Goal: Information Seeking & Learning: Learn about a topic

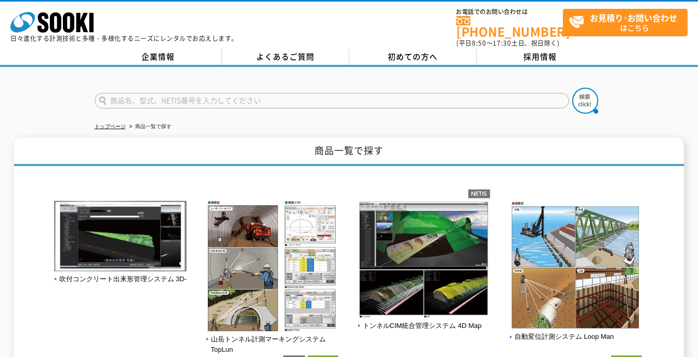
click at [125, 93] on input "text" at bounding box center [332, 101] width 474 height 16
type input "え"
type input "WBGT-213B"
click at [585, 92] on img at bounding box center [585, 101] width 26 height 26
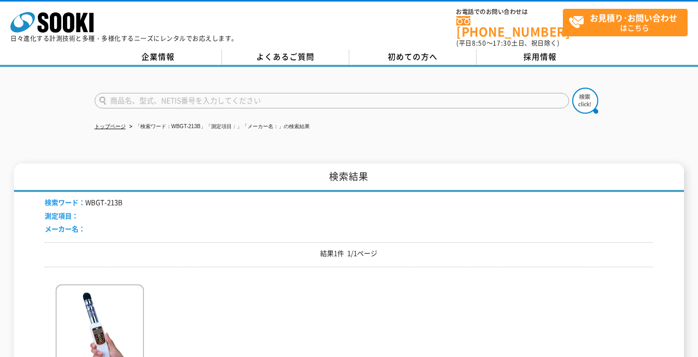
scroll to position [104, 0]
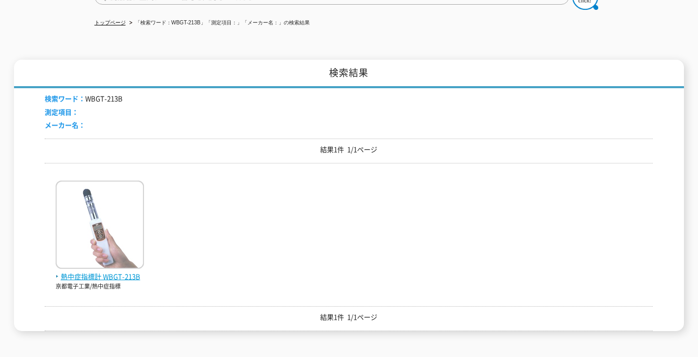
click at [110, 272] on span "熱中症指標計 WBGT-213B" at bounding box center [100, 277] width 88 height 11
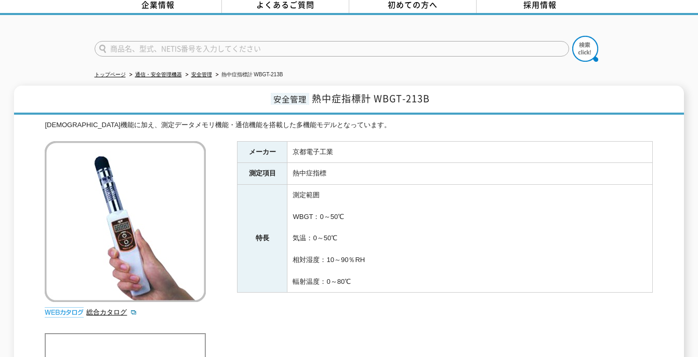
scroll to position [104, 0]
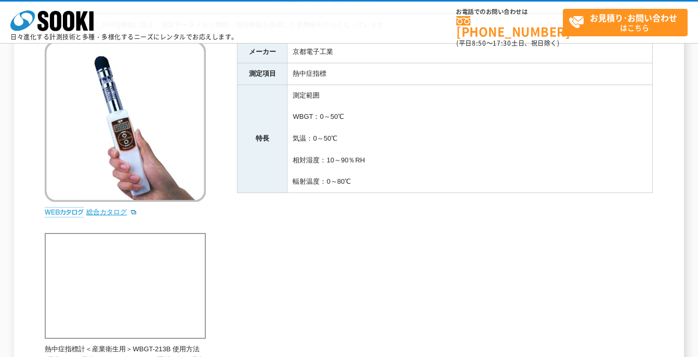
click at [102, 209] on link "総合カタログ" at bounding box center [111, 212] width 51 height 8
